Goal: Check status

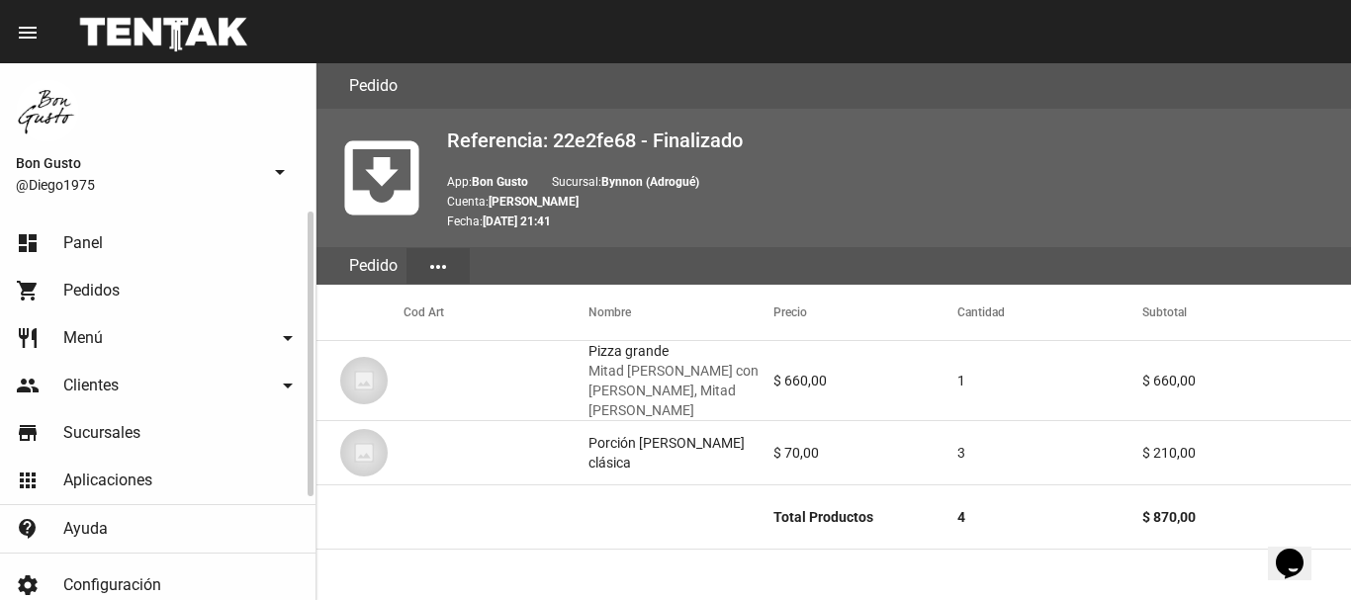
click at [138, 243] on link "dashboard Panel" at bounding box center [158, 243] width 316 height 47
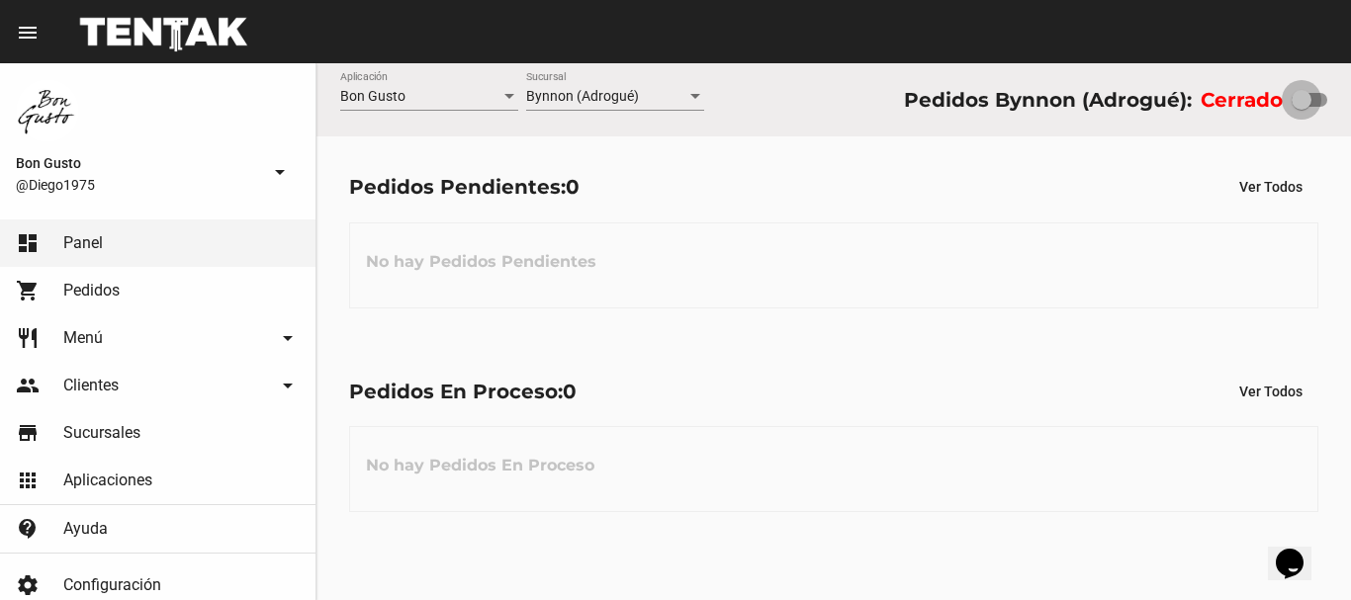
drag, startPoint x: 1296, startPoint y: 91, endPoint x: 1335, endPoint y: 79, distance: 41.3
click at [1331, 88] on div "Bon Gusto Aplicación Bynnon (Adrogué) Sucursal Pedidos Bynnon (Adrogué): Cerrado" at bounding box center [834, 99] width 1035 height 73
checkbox input "true"
